Goal: Communication & Community: Answer question/provide support

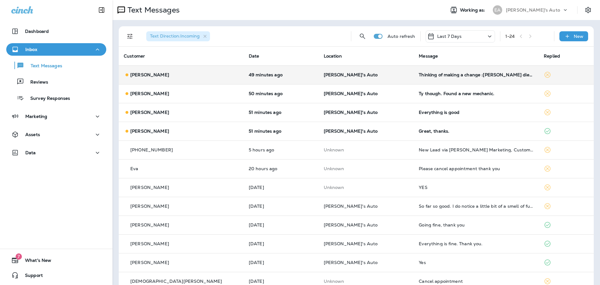
click at [380, 72] on p "[PERSON_NAME]'s Auto" at bounding box center [366, 74] width 85 height 5
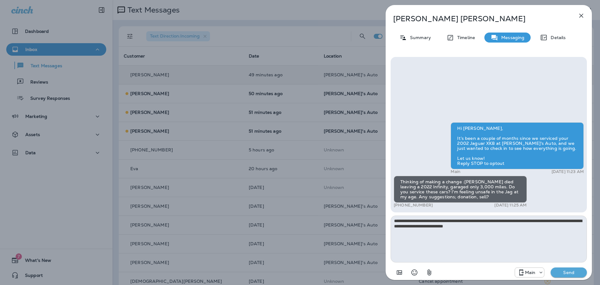
type textarea "**********"
click at [575, 274] on p "Send" at bounding box center [568, 272] width 26 height 6
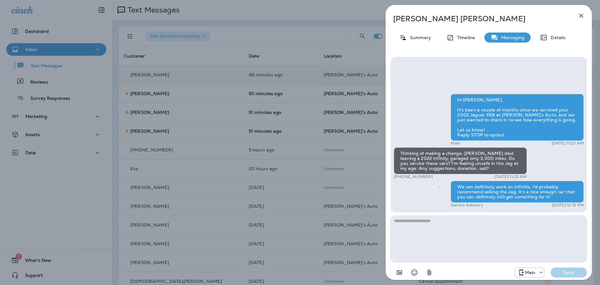
click at [581, 13] on icon "button" at bounding box center [580, 15] width 7 height 7
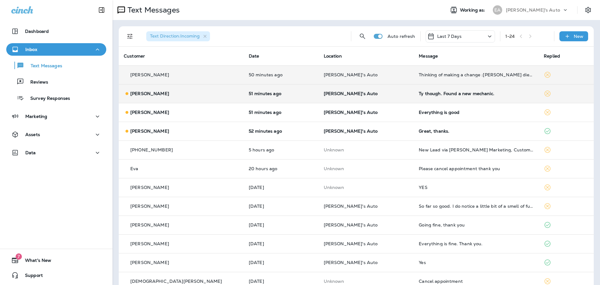
click at [305, 89] on td "51 minutes ago" at bounding box center [281, 93] width 75 height 19
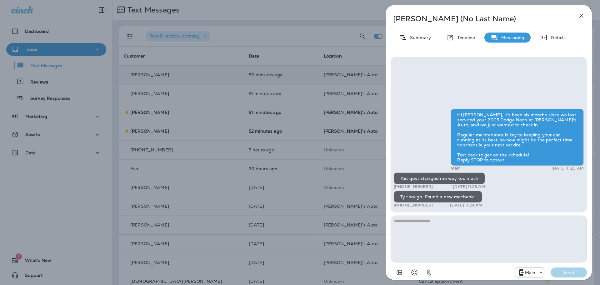
drag, startPoint x: 428, startPoint y: 185, endPoint x: 399, endPoint y: 187, distance: 29.1
click at [399, 187] on div "+1 (941) 536-1202 [DATE] 11:23 AM" at bounding box center [438, 186] width 91 height 5
copy p "[PHONE_NUMBER]"
click at [556, 39] on p "Details" at bounding box center [556, 37] width 18 height 5
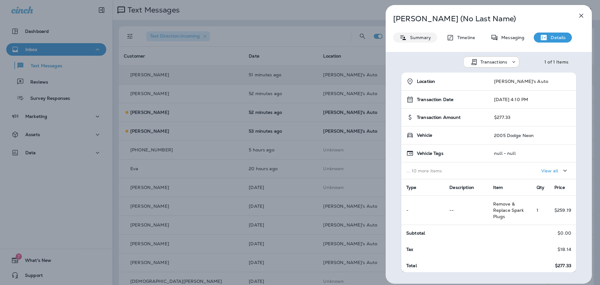
click at [421, 37] on p "Summary" at bounding box center [419, 37] width 24 height 5
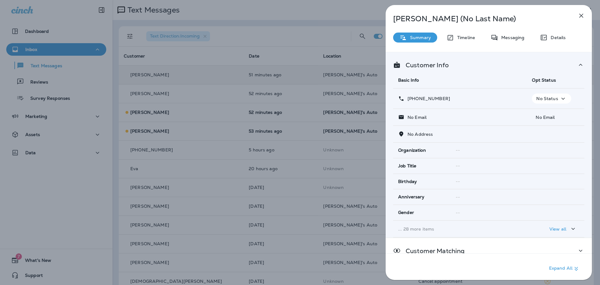
click at [562, 98] on icon "button" at bounding box center [562, 99] width 7 height 8
click at [543, 113] on p "Opt out" at bounding box center [547, 113] width 17 height 5
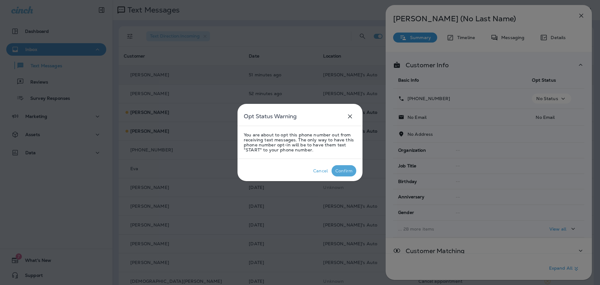
click at [350, 172] on div "Confirm" at bounding box center [343, 170] width 17 height 5
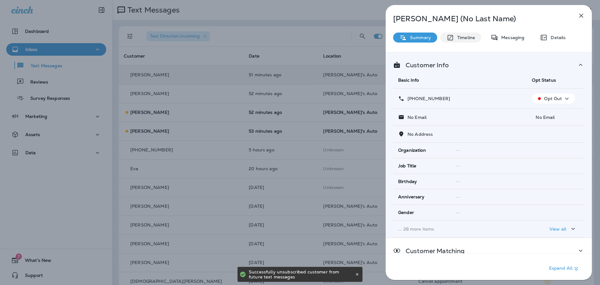
click at [468, 36] on p "Timeline" at bounding box center [464, 37] width 21 height 5
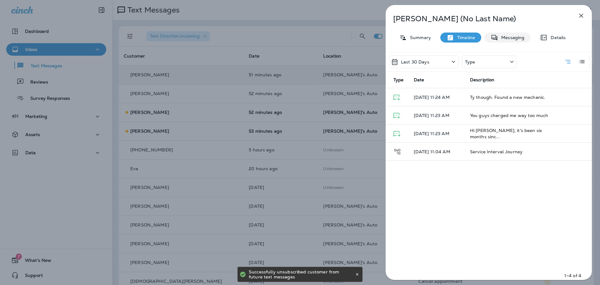
click at [513, 38] on p "Messaging" at bounding box center [511, 37] width 26 height 5
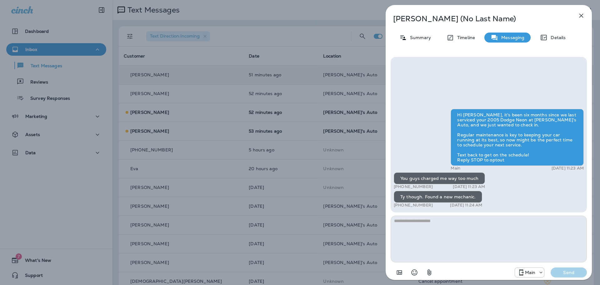
click at [581, 15] on icon "button" at bounding box center [581, 16] width 4 height 4
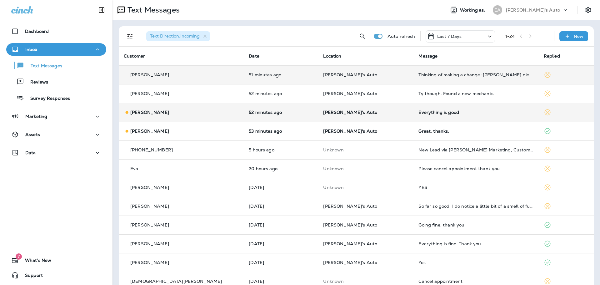
click at [313, 111] on td "52 minutes ago" at bounding box center [281, 112] width 74 height 19
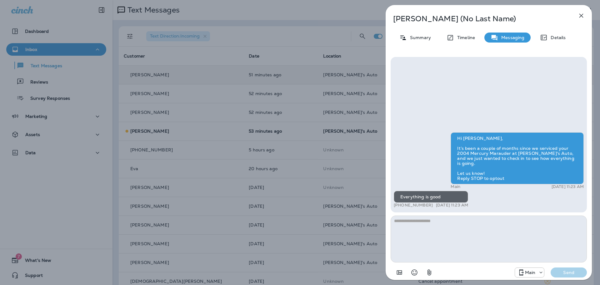
click at [581, 14] on icon "button" at bounding box center [580, 15] width 7 height 7
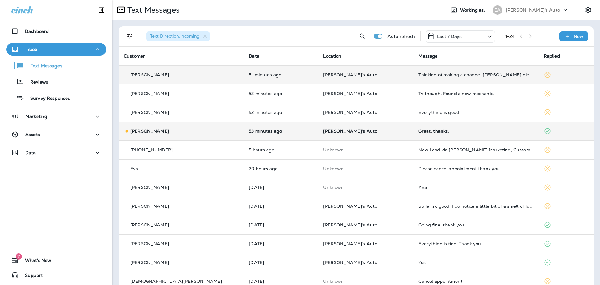
click at [511, 134] on td "Great, thanks." at bounding box center [475, 130] width 125 height 19
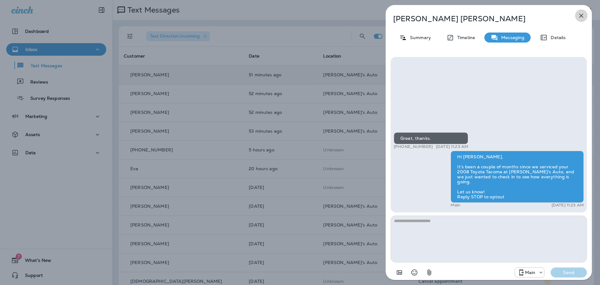
click at [582, 17] on icon "button" at bounding box center [581, 16] width 4 height 4
